Goal: Find specific page/section

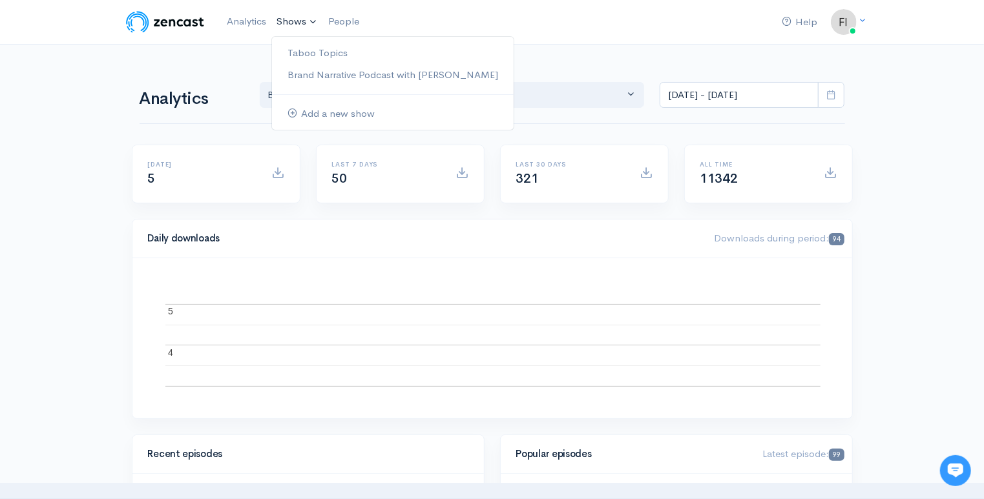
click at [297, 21] on link "Shows" at bounding box center [297, 22] width 52 height 28
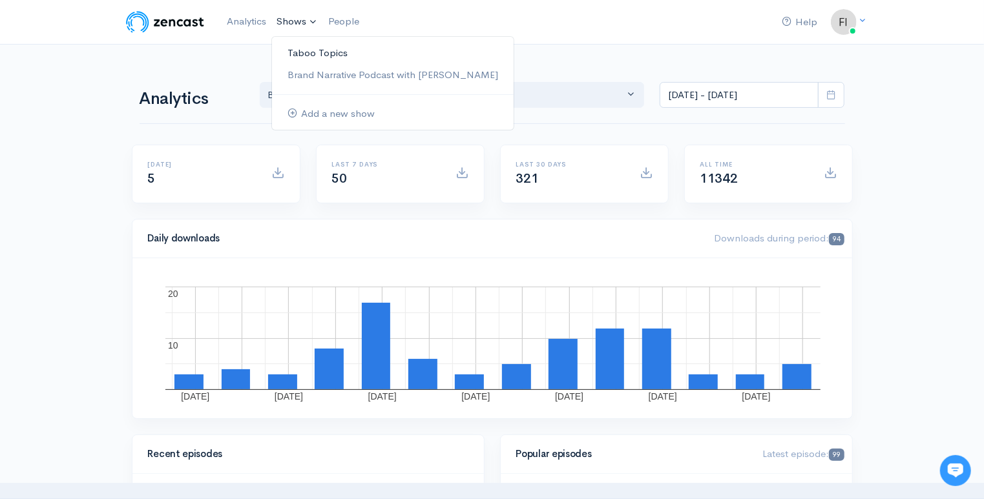
click at [304, 52] on link "Taboo Topics" at bounding box center [393, 53] width 242 height 23
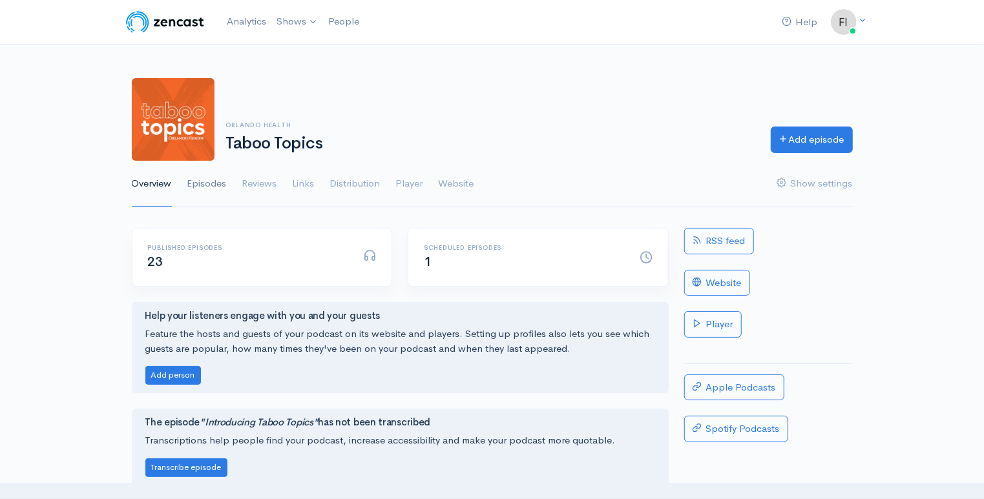
click at [196, 180] on link "Episodes" at bounding box center [206, 184] width 39 height 47
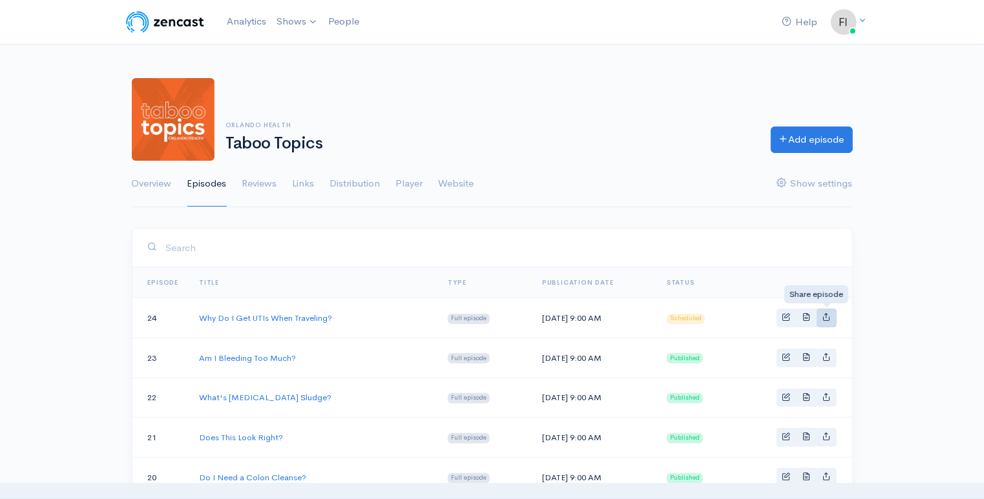
click at [827, 319] on link "Basic example" at bounding box center [827, 318] width 20 height 19
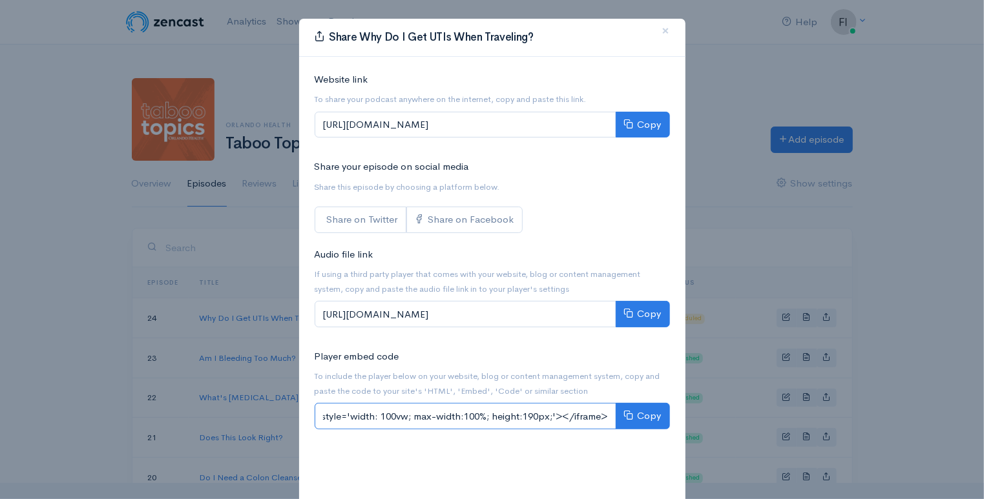
scroll to position [0, 769]
drag, startPoint x: 322, startPoint y: 415, endPoint x: 686, endPoint y: 438, distance: 363.9
click at [686, 438] on div "Share Why Do I Get UTIs When Traveling? × Website link To share your podcast an…" at bounding box center [492, 249] width 984 height 499
click at [667, 30] on span "×" at bounding box center [666, 30] width 8 height 19
